Goal: Obtain resource: Download file/media

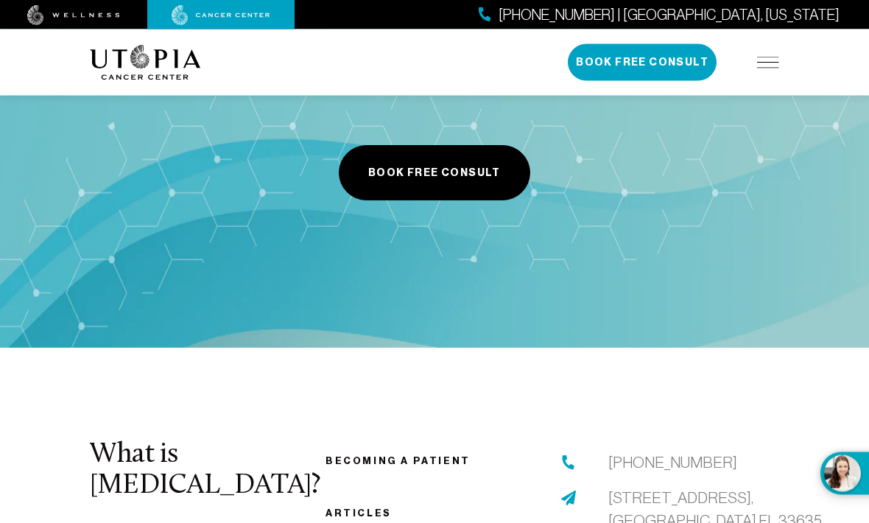
scroll to position [5975, 0]
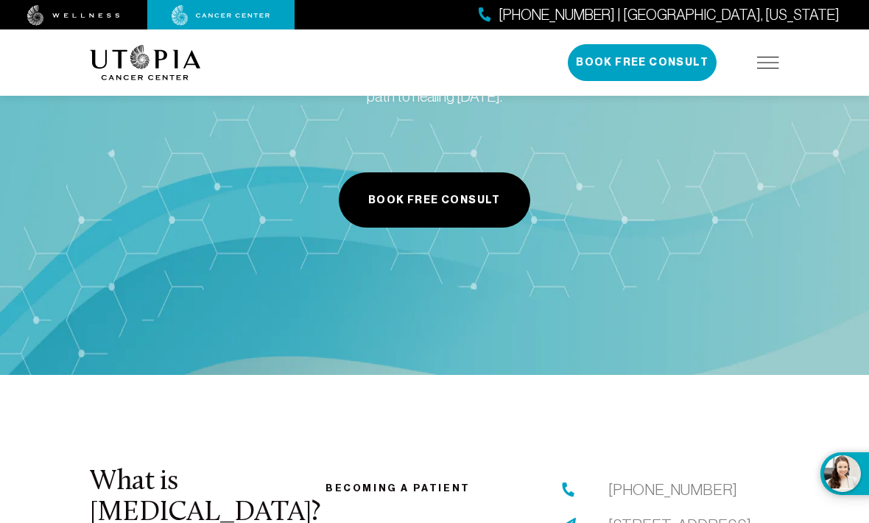
click at [748, 63] on div "(727) 249-0373 | Tampa, Florida Book Free Consult" at bounding box center [673, 62] width 211 height 37
click at [777, 58] on img at bounding box center [768, 63] width 22 height 12
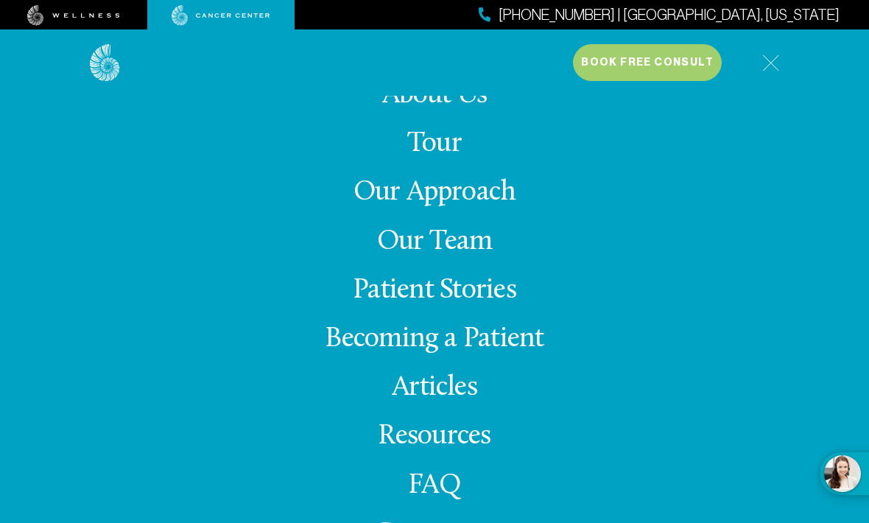
scroll to position [6356, 0]
click at [474, 451] on link "Resources" at bounding box center [434, 436] width 113 height 29
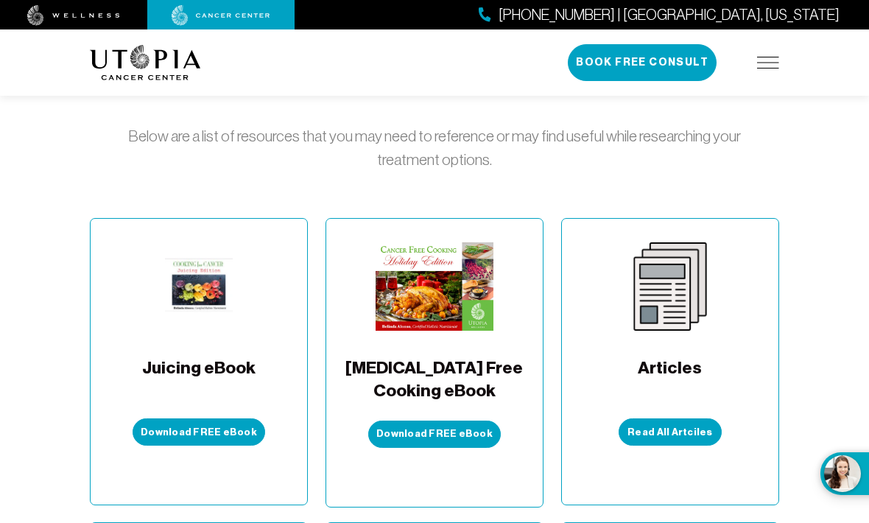
scroll to position [289, 0]
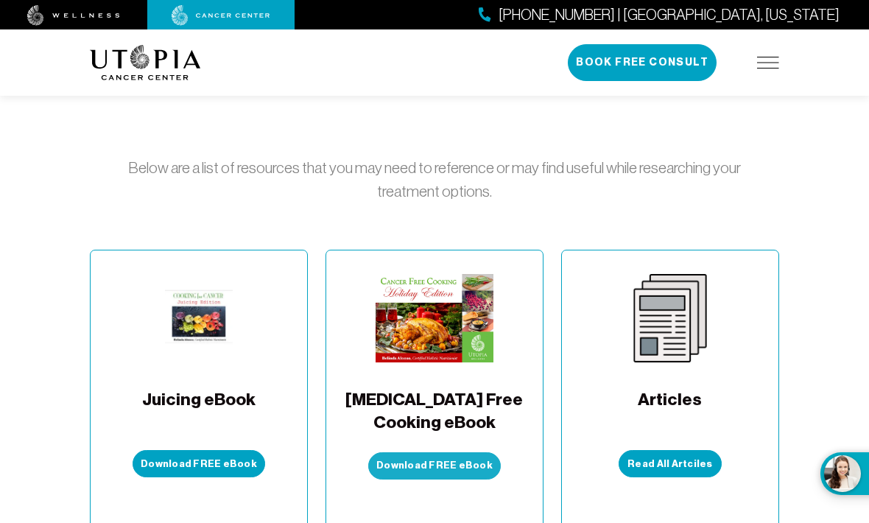
click at [423, 452] on button "Download FREE eBook" at bounding box center [434, 465] width 133 height 27
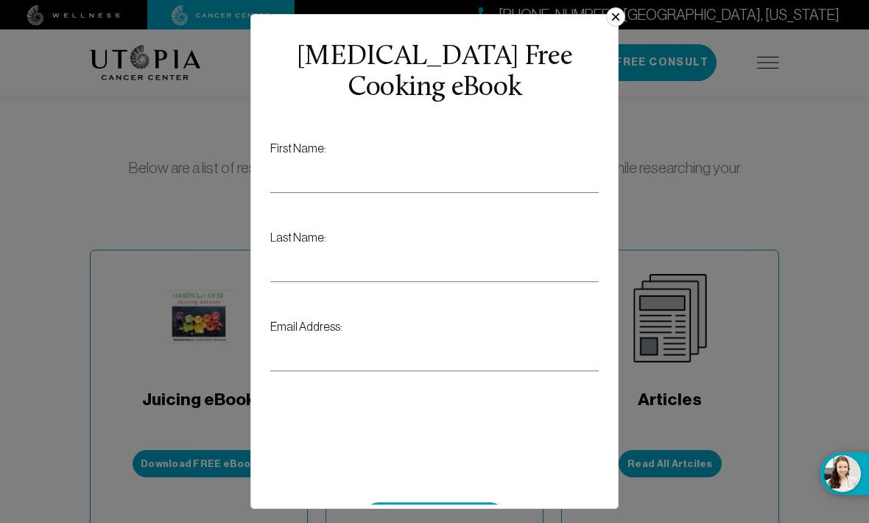
click at [616, 7] on button "×" at bounding box center [615, 16] width 19 height 19
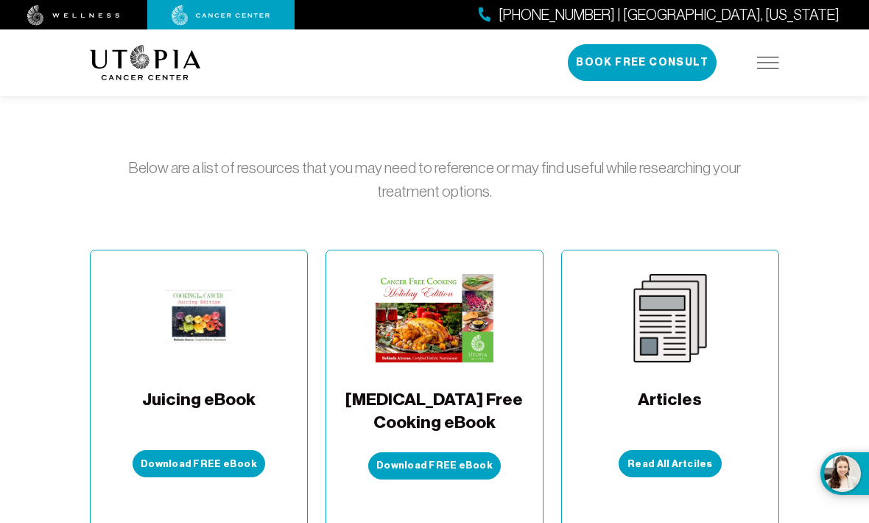
click at [479, 274] on img at bounding box center [435, 318] width 119 height 88
click at [205, 450] on button "Download FREE eBook" at bounding box center [199, 463] width 133 height 27
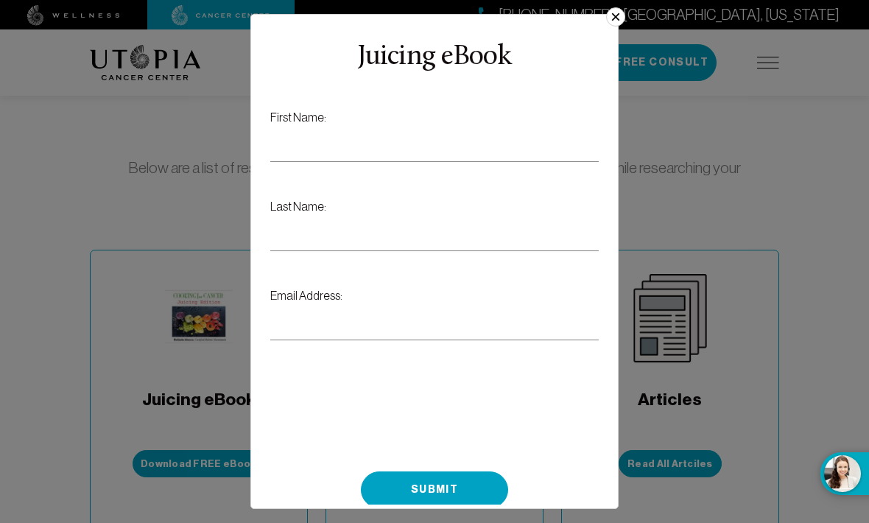
click at [615, 9] on button "×" at bounding box center [615, 16] width 19 height 19
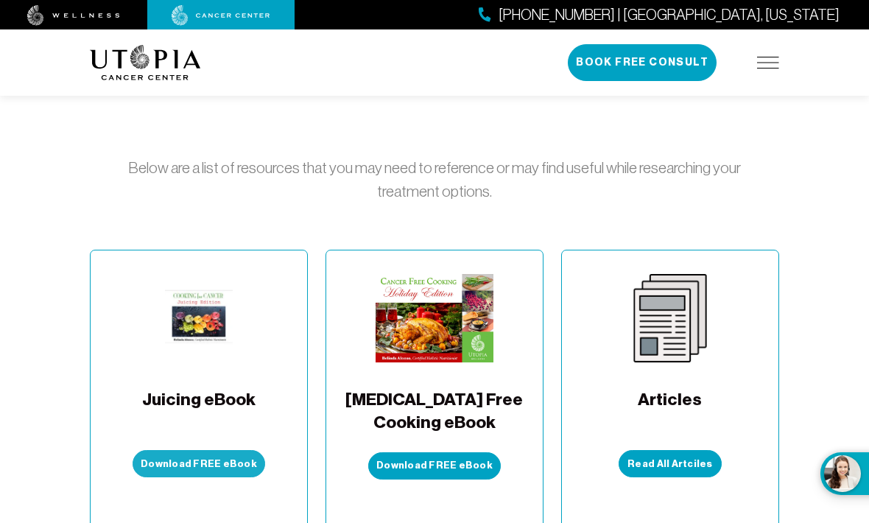
click at [208, 450] on button "Download FREE eBook" at bounding box center [199, 463] width 133 height 27
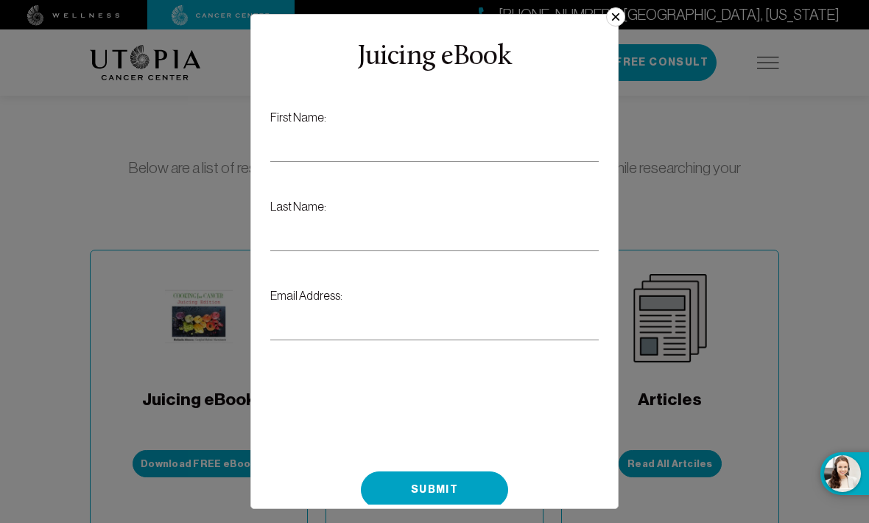
click at [344, 126] on input "First Name:" at bounding box center [434, 144] width 328 height 36
type input "*"
type input "******"
click at [356, 197] on label "Last Name:" at bounding box center [434, 235] width 328 height 77
click at [356, 215] on input "Last Name:" at bounding box center [434, 233] width 328 height 36
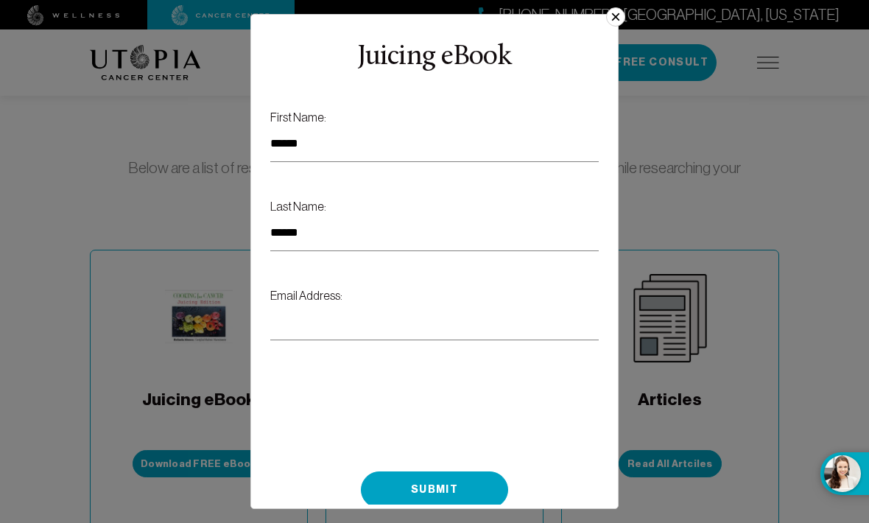
type input "******"
click at [371, 304] on input "Email Address:" at bounding box center [434, 322] width 328 height 36
type input "**********"
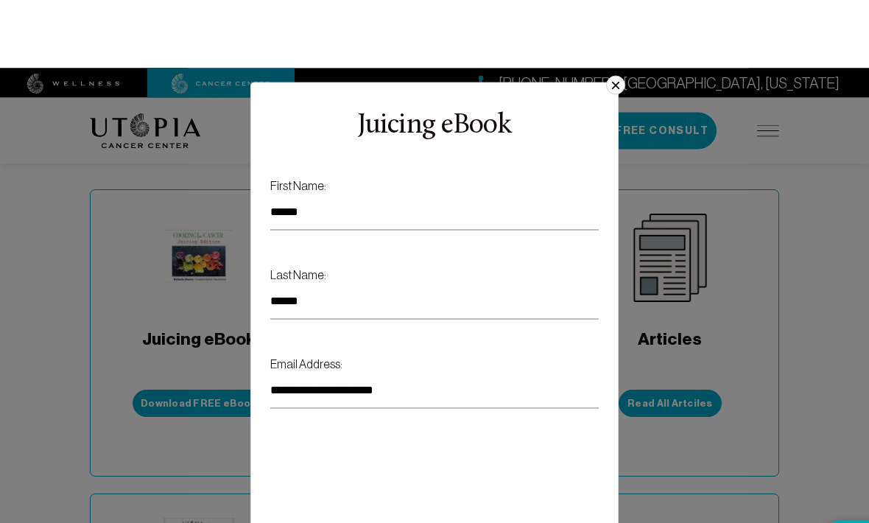
scroll to position [424, 0]
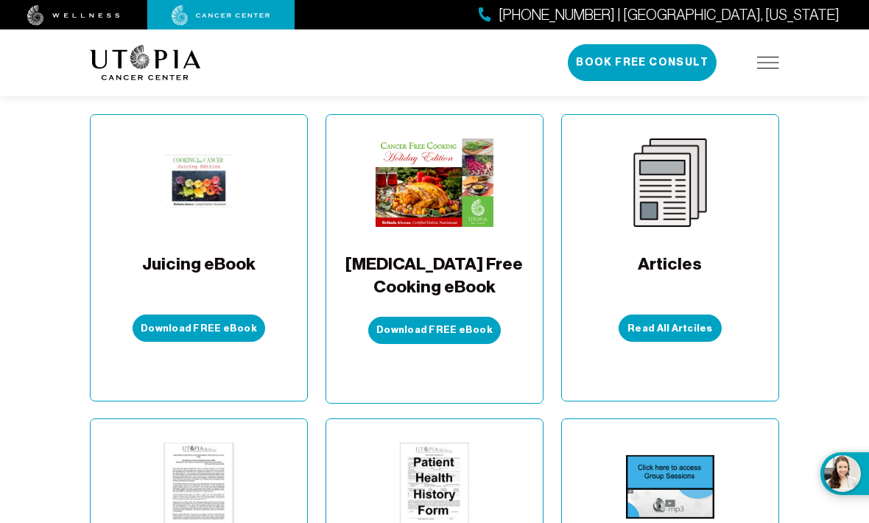
click at [205, 314] on button "Download FREE eBook" at bounding box center [199, 327] width 133 height 27
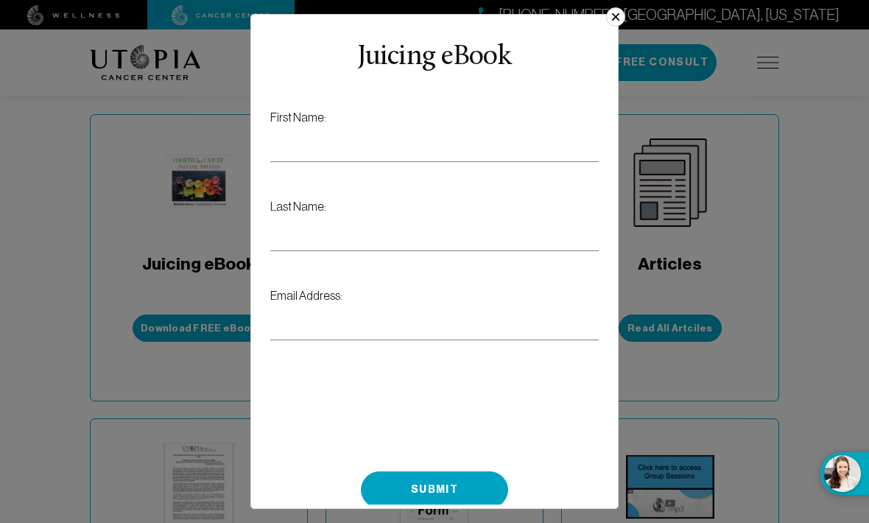
click at [353, 145] on input "First Name:" at bounding box center [434, 144] width 328 height 36
type input "******"
click at [376, 230] on input "Last Name:" at bounding box center [434, 233] width 328 height 36
type input "******"
click at [411, 319] on input "Email Address:" at bounding box center [434, 322] width 328 height 36
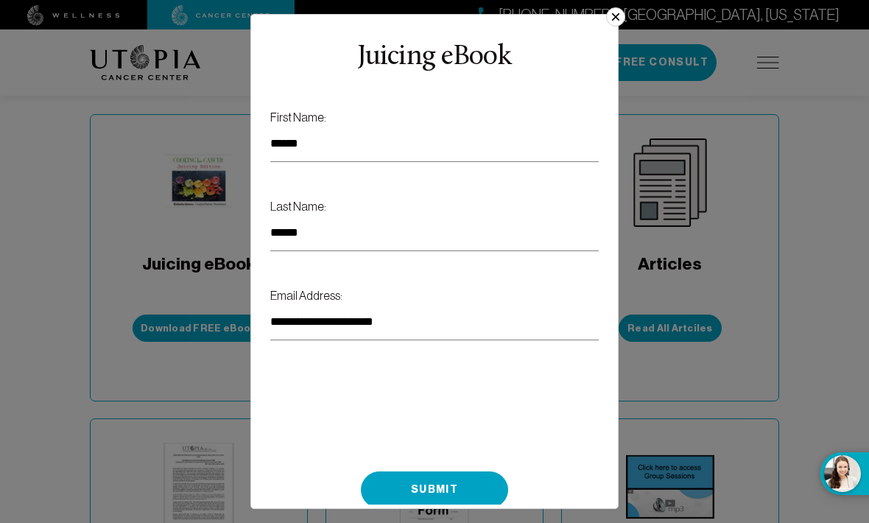
type input "**********"
click at [481, 463] on form "**********" at bounding box center [434, 308] width 328 height 400
click at [477, 502] on button "Submit" at bounding box center [434, 489] width 147 height 37
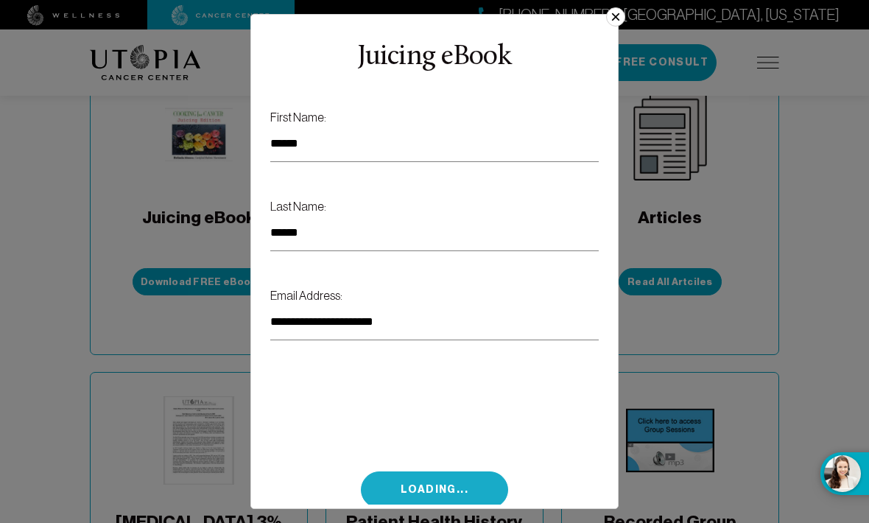
scroll to position [473, 0]
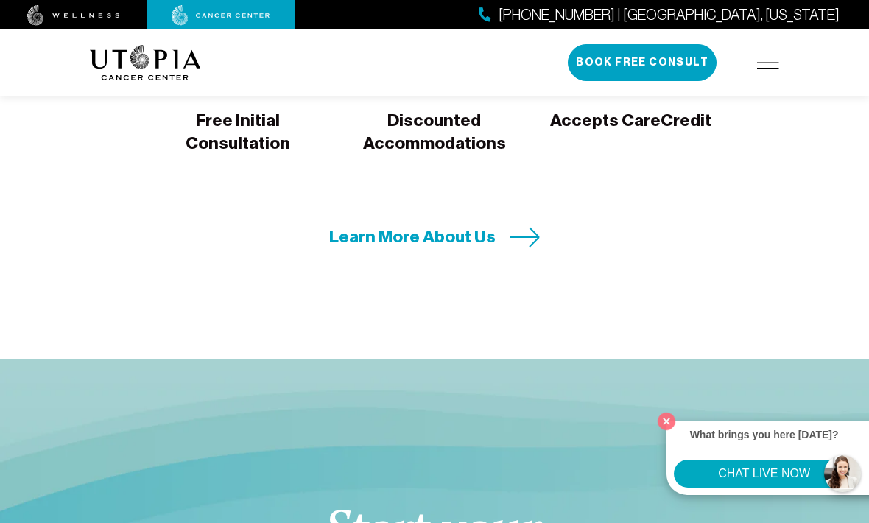
scroll to position [5389, 0]
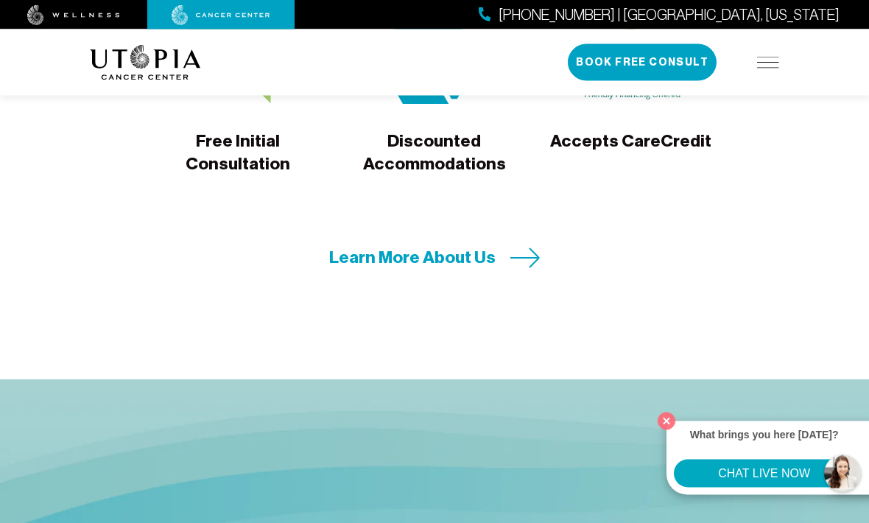
click at [777, 38] on div "About Us Treatments Patient Stories [PHONE_NUMBER] | [GEOGRAPHIC_DATA], [US_STA…" at bounding box center [434, 62] width 689 height 66
click at [765, 66] on img at bounding box center [768, 63] width 22 height 12
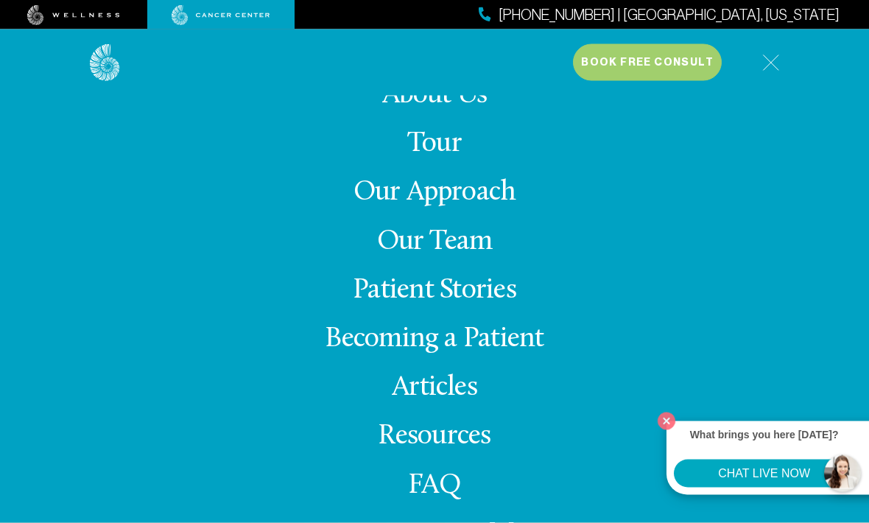
scroll to position [5493, 0]
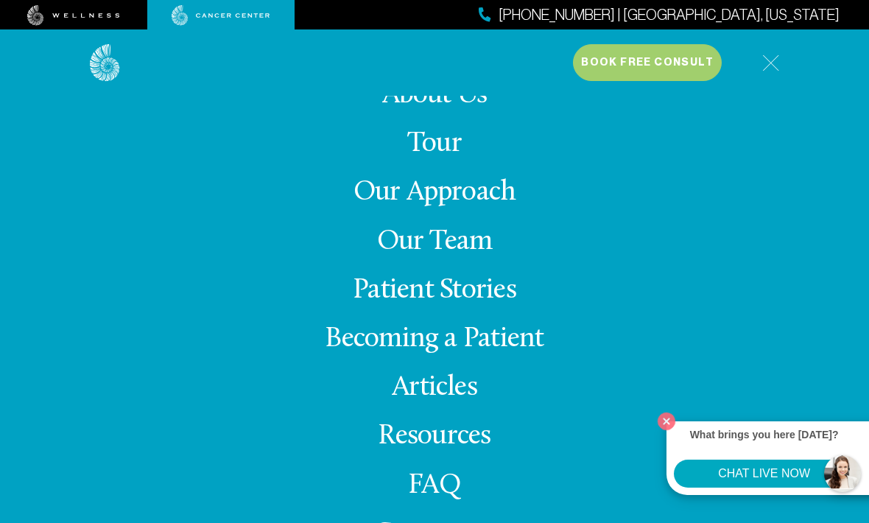
click at [461, 451] on link "Resources" at bounding box center [434, 436] width 113 height 29
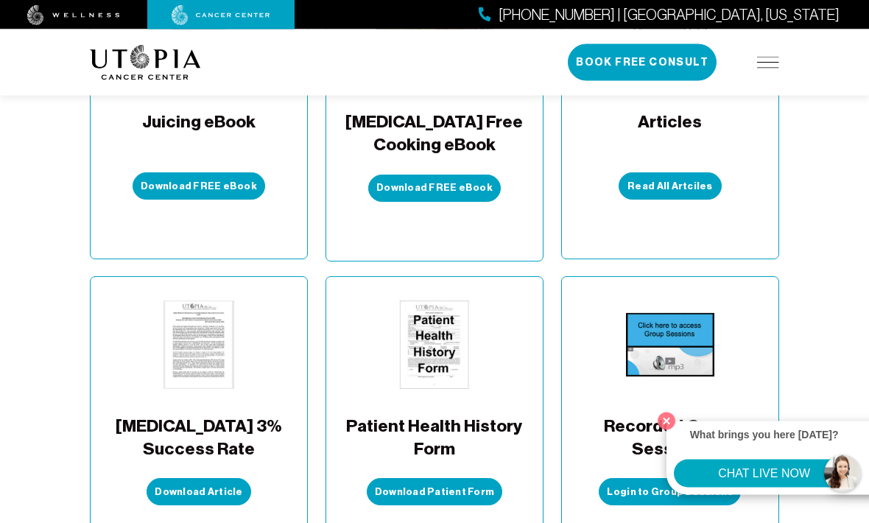
scroll to position [580, 0]
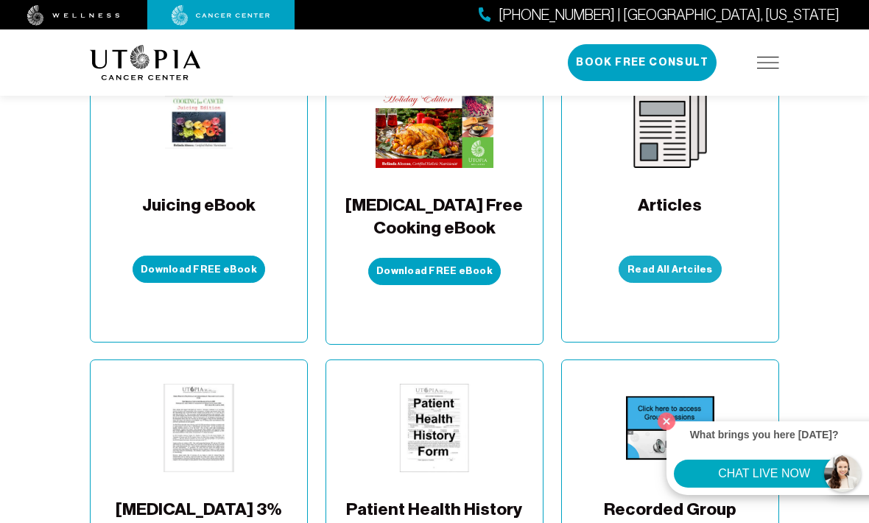
click at [683, 256] on link "Read All Artciles" at bounding box center [670, 269] width 103 height 27
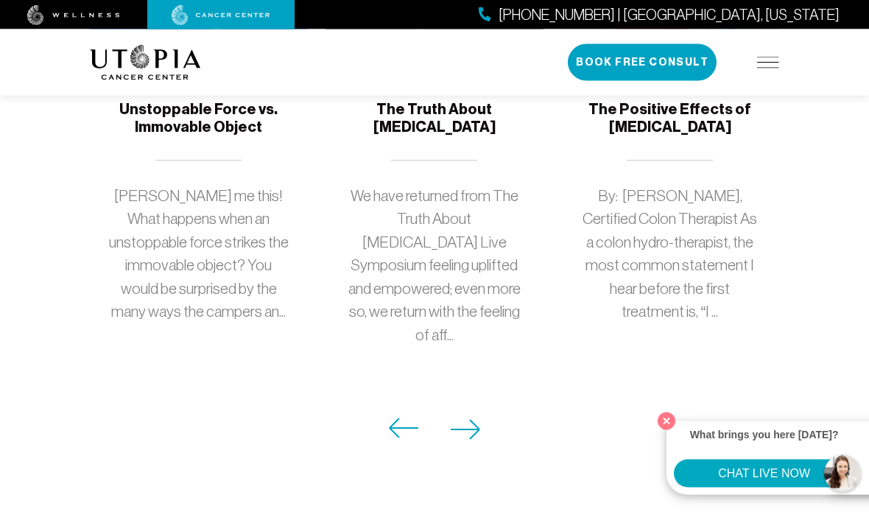
scroll to position [1615, 0]
click at [485, 417] on button at bounding box center [465, 429] width 39 height 24
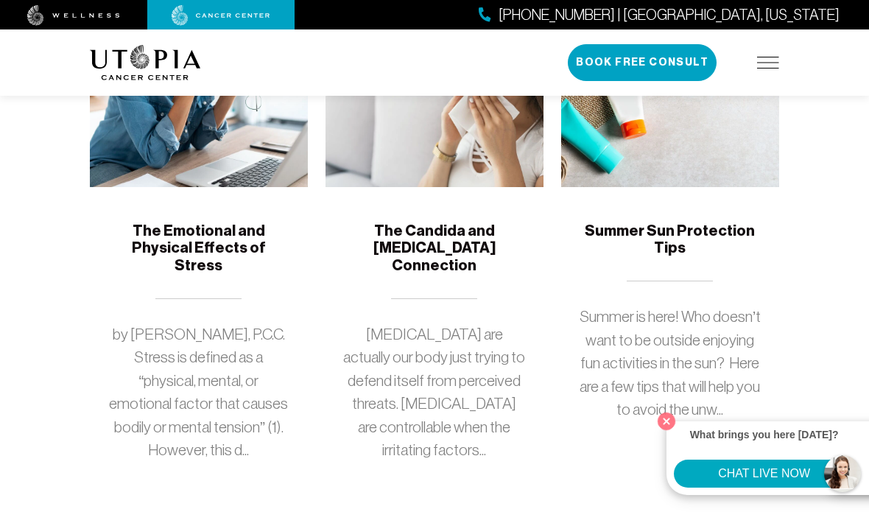
scroll to position [1585, 0]
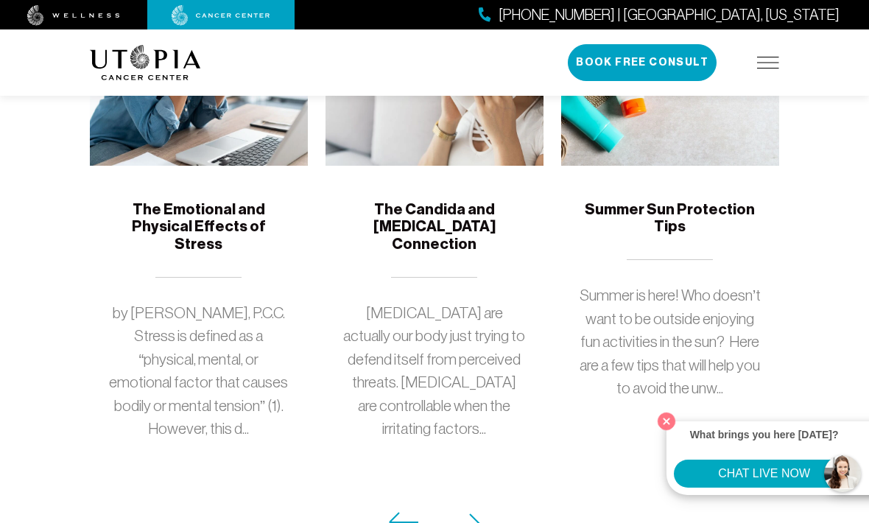
click at [471, 513] on icon at bounding box center [466, 523] width 30 height 21
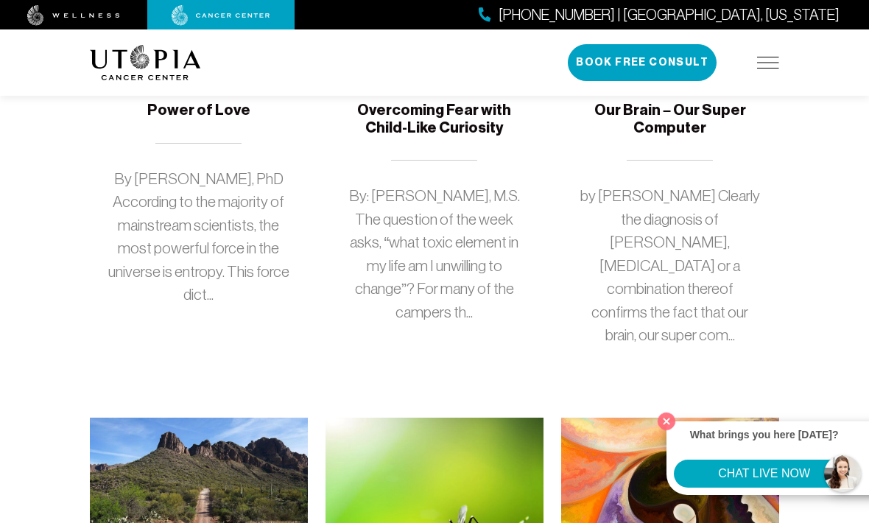
scroll to position [1199, 0]
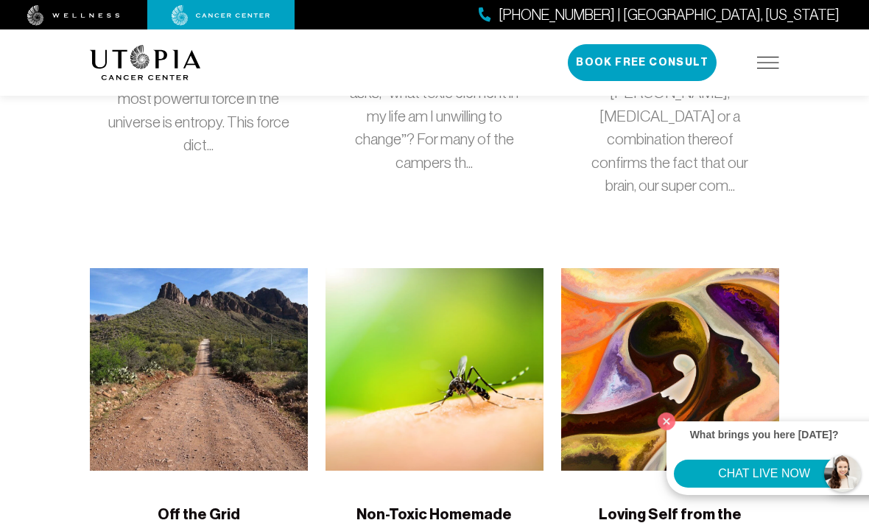
click at [440, 506] on h5 "Non-Toxic Homemade Bug Spray Recipe" at bounding box center [434, 523] width 183 height 35
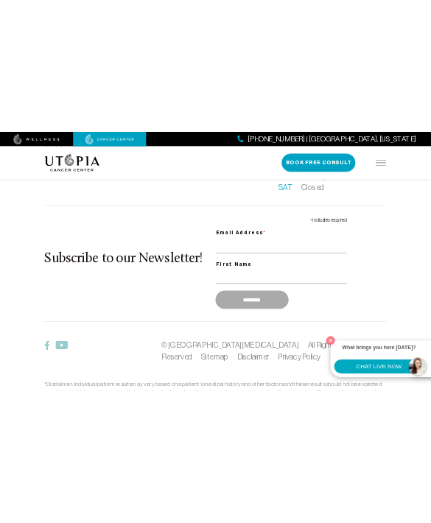
scroll to position [2261, 0]
